Goal: Task Accomplishment & Management: Manage account settings

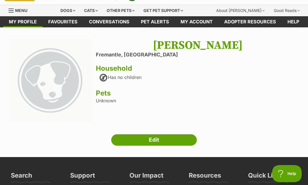
scroll to position [13, 0]
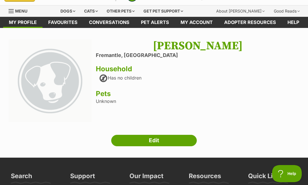
click at [154, 139] on link "Edit" at bounding box center [154, 140] width 86 height 11
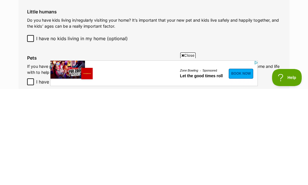
click at [33, 175] on input "I have no pets in my home, but I really want to change that! (optional)" at bounding box center [30, 178] width 7 height 7
checkbox input "true"
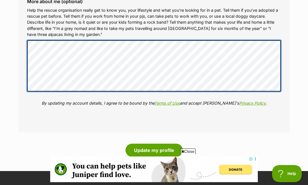
scroll to position [642, 0]
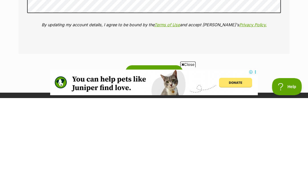
click at [152, 152] on button "Update my profile" at bounding box center [154, 158] width 57 height 13
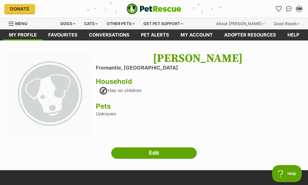
click at [73, 22] on div "Dogs" at bounding box center [68, 23] width 23 height 11
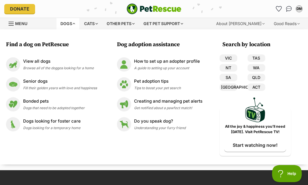
click at [261, 67] on link "WA" at bounding box center [257, 67] width 18 height 7
